Goal: Task Accomplishment & Management: Manage account settings

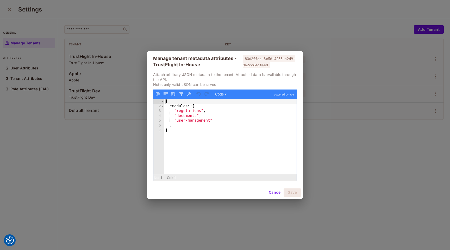
drag, startPoint x: 0, startPoint y: 0, endPoint x: 34, endPoint y: 63, distance: 71.1
click at [34, 63] on div "Manage tenant metadata attributes - TrustFlight In-House 8062ffee-8c56-4233-a2d…" at bounding box center [225, 125] width 450 height 250
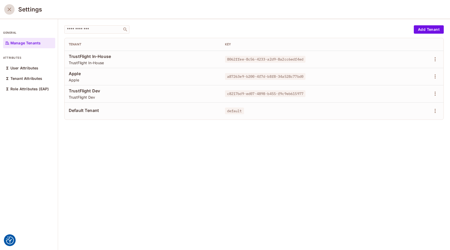
click at [8, 11] on icon "close" at bounding box center [9, 9] width 6 height 6
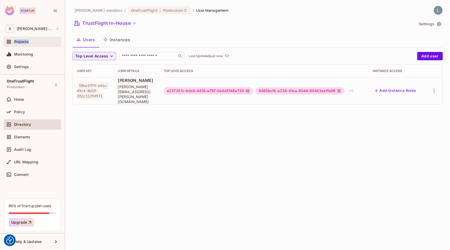
click at [34, 40] on div "Projects" at bounding box center [36, 42] width 45 height 4
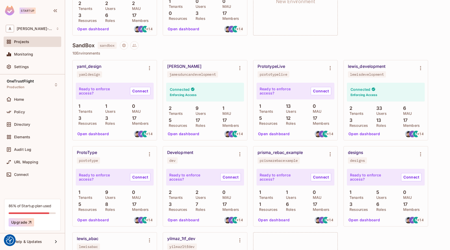
scroll to position [107, 0]
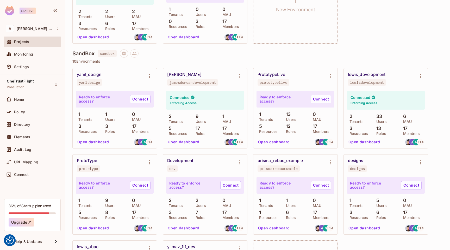
click at [361, 142] on button "Open dashboard" at bounding box center [364, 142] width 36 height 8
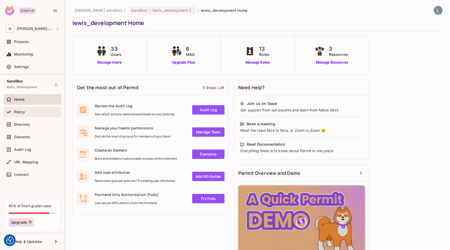
click at [28, 112] on div "Policy" at bounding box center [36, 112] width 45 height 4
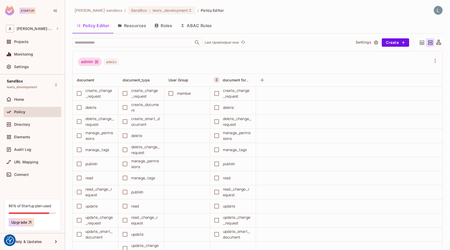
click at [133, 24] on button "Resources" at bounding box center [132, 25] width 37 height 13
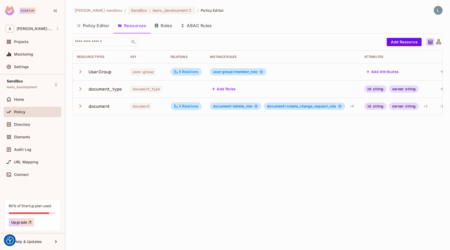
click at [79, 91] on icon "button" at bounding box center [80, 88] width 7 height 7
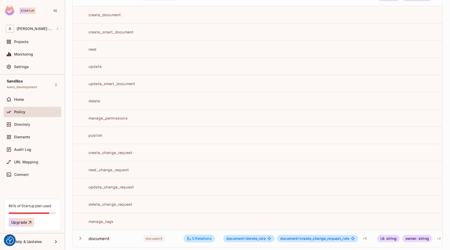
scroll to position [93, 0]
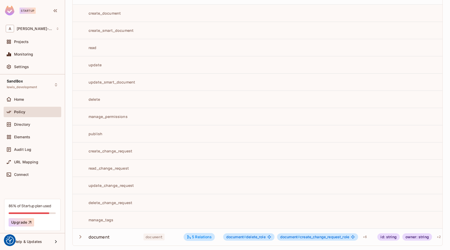
click at [208, 113] on td at bounding box center [199, 116] width 40 height 17
click at [90, 117] on div "manage_permissions" at bounding box center [102, 116] width 51 height 5
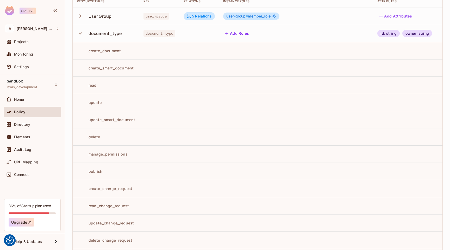
scroll to position [0, 0]
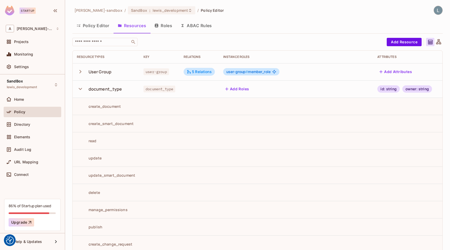
click at [111, 90] on div "document_type" at bounding box center [106, 89] width 34 height 6
click at [82, 88] on icon "button" at bounding box center [80, 88] width 7 height 7
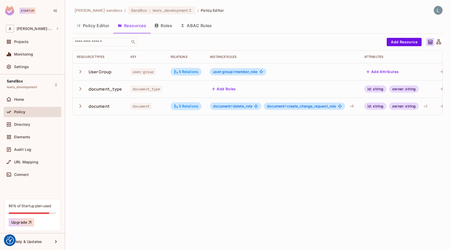
click at [91, 105] on div "document" at bounding box center [99, 106] width 21 height 6
click at [79, 108] on icon "button" at bounding box center [80, 105] width 7 height 7
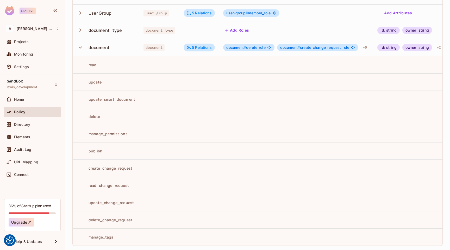
scroll to position [0, 34]
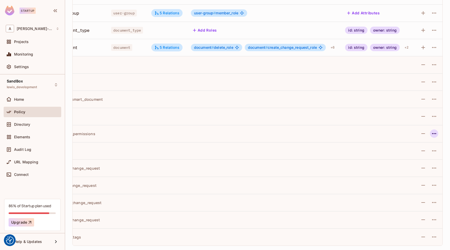
click at [435, 135] on icon "button" at bounding box center [434, 133] width 6 height 6
click at [415, 159] on div "Delete Action" at bounding box center [417, 156] width 24 height 5
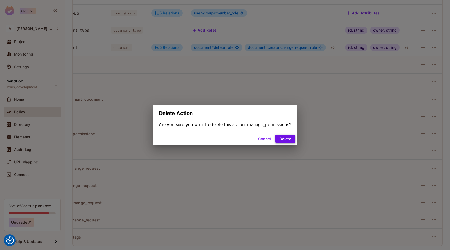
click at [291, 139] on button "Delete" at bounding box center [285, 138] width 20 height 8
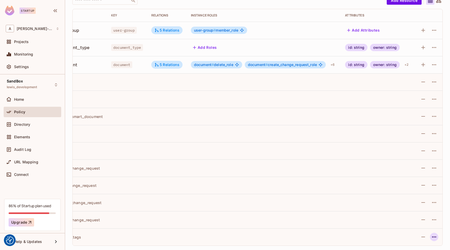
click at [433, 236] on icon "button" at bounding box center [434, 236] width 6 height 6
click at [422, 236] on div "Delete Action" at bounding box center [417, 237] width 24 height 5
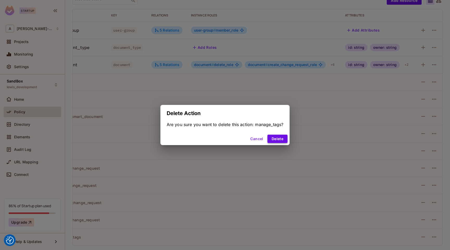
click at [280, 136] on button "Delete" at bounding box center [277, 138] width 20 height 8
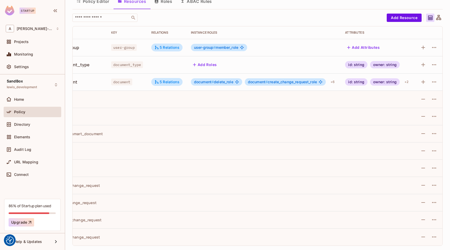
scroll to position [0, 0]
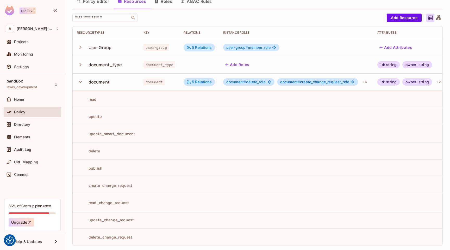
click at [81, 84] on icon "button" at bounding box center [80, 81] width 7 height 7
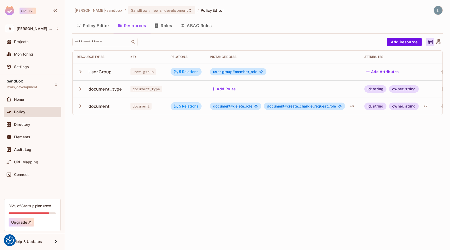
click at [81, 86] on icon "button" at bounding box center [80, 88] width 7 height 7
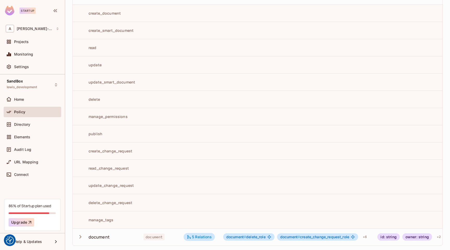
scroll to position [0, 34]
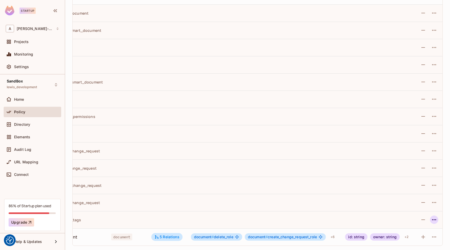
click at [435, 220] on icon "button" at bounding box center [434, 219] width 6 height 6
click at [411, 236] on div "Delete Action" at bounding box center [417, 237] width 24 height 5
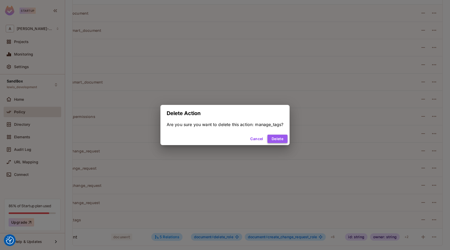
click at [279, 139] on button "Delete" at bounding box center [277, 138] width 20 height 8
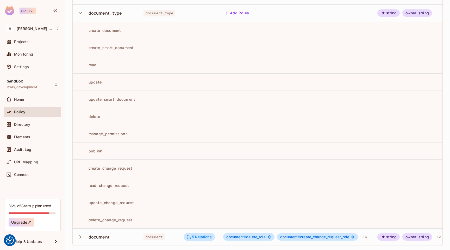
scroll to position [0, 0]
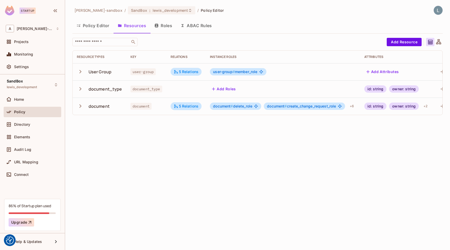
click at [80, 106] on icon "button" at bounding box center [80, 105] width 7 height 7
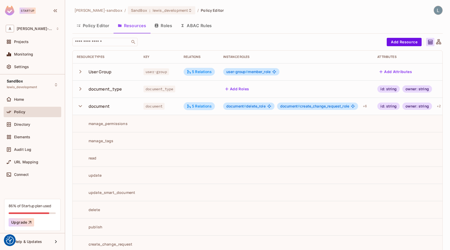
click at [80, 105] on icon "button" at bounding box center [80, 105] width 7 height 7
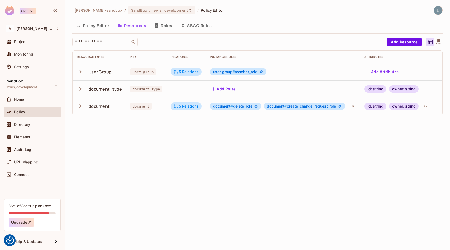
click at [81, 90] on icon "button" at bounding box center [80, 88] width 7 height 7
